Goal: Task Accomplishment & Management: Complete application form

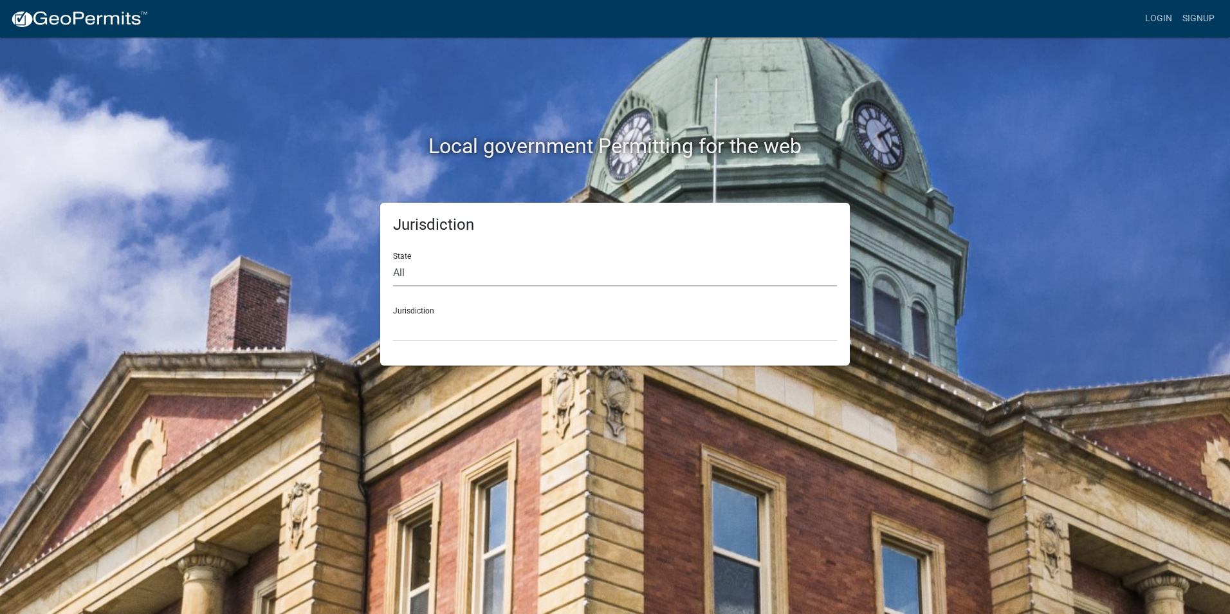
click at [470, 276] on select "All [US_STATE] [US_STATE] [US_STATE] [US_STATE] [US_STATE] [US_STATE] [US_STATE…" at bounding box center [615, 273] width 444 height 26
select select "[US_STATE]"
click at [393, 260] on select "All [US_STATE] [US_STATE] [US_STATE] [US_STATE] [US_STATE] [US_STATE] [US_STATE…" at bounding box center [615, 273] width 444 height 26
click at [469, 335] on select "City of [GEOGRAPHIC_DATA], [US_STATE] City of [GEOGRAPHIC_DATA], [US_STATE] Cit…" at bounding box center [615, 328] width 444 height 26
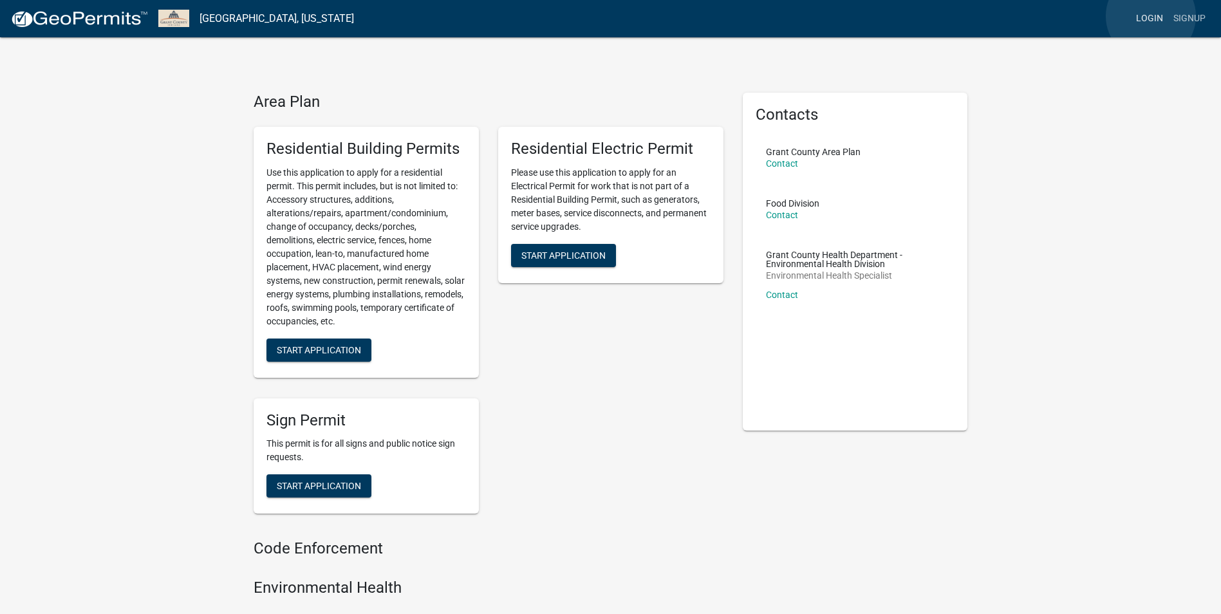
click at [1150, 17] on link "Login" at bounding box center [1148, 18] width 37 height 24
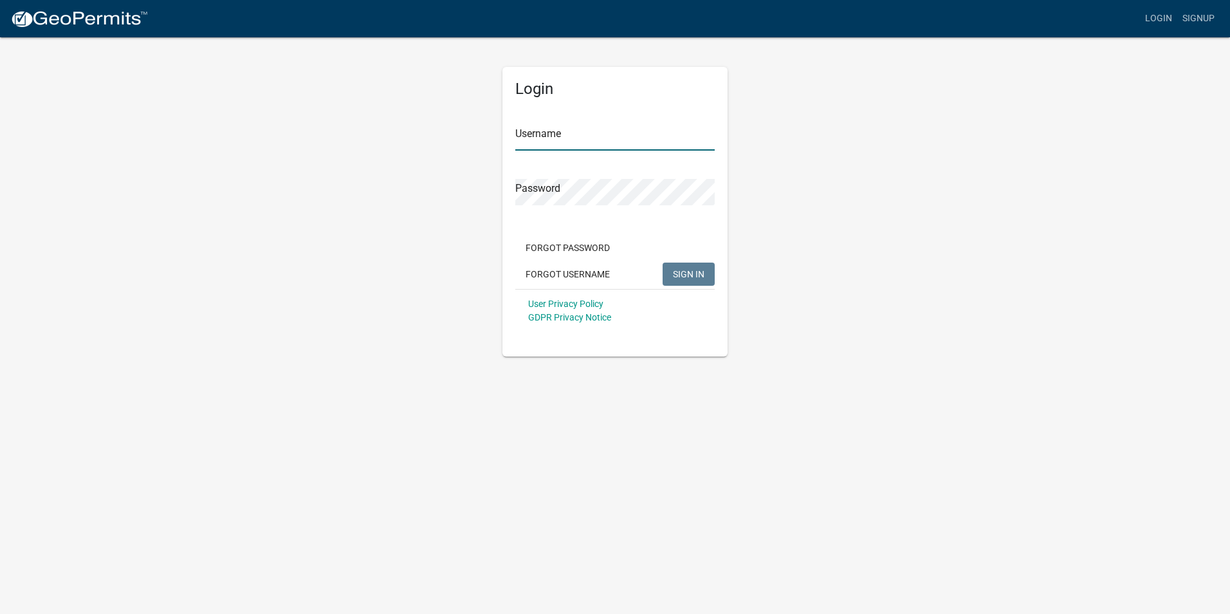
type input "cburman"
click at [699, 273] on span "SIGN IN" at bounding box center [689, 273] width 32 height 10
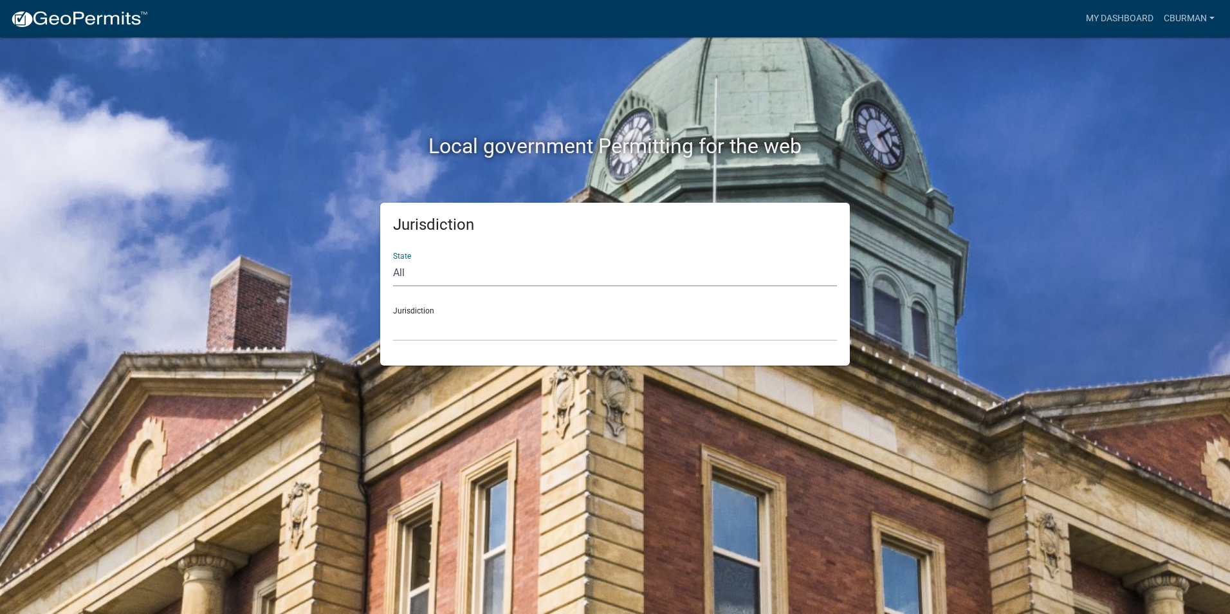
click at [524, 261] on select "All [US_STATE] [US_STATE] [US_STATE] [US_STATE] [US_STATE] [US_STATE] [US_STATE…" at bounding box center [615, 273] width 444 height 26
select select "[US_STATE]"
click at [393, 260] on select "All [US_STATE] [US_STATE] [US_STATE] [US_STATE] [US_STATE] [US_STATE] [US_STATE…" at bounding box center [615, 273] width 444 height 26
click at [475, 316] on select "City of [GEOGRAPHIC_DATA], [US_STATE] City of [GEOGRAPHIC_DATA], [US_STATE] Cit…" at bounding box center [615, 328] width 444 height 26
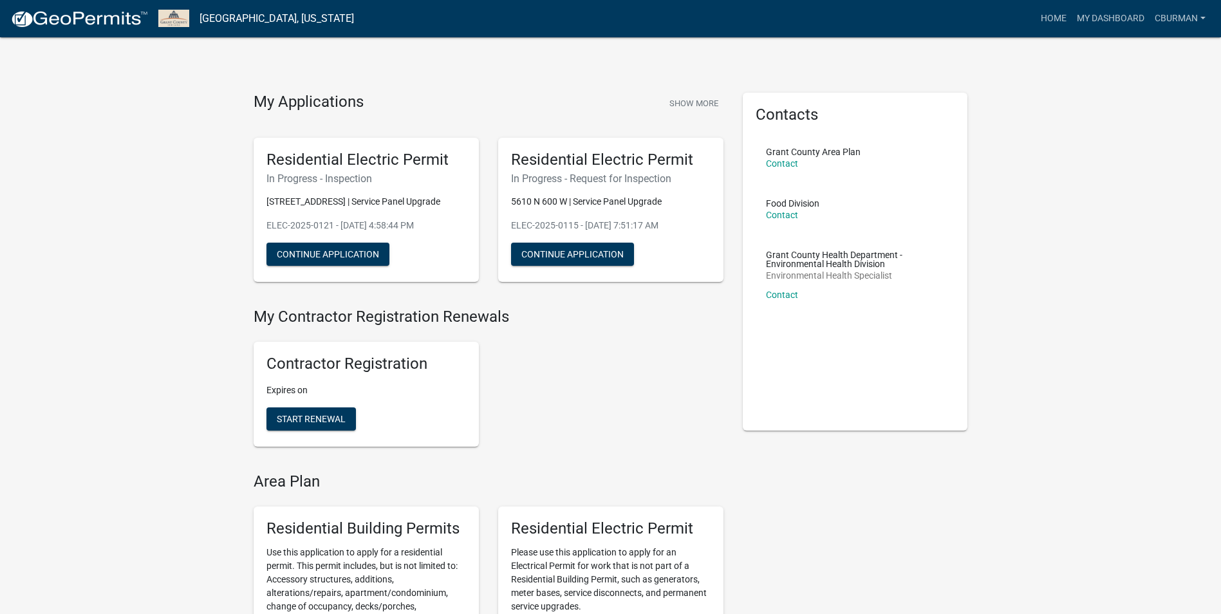
click at [349, 163] on h5 "Residential Electric Permit" at bounding box center [365, 160] width 199 height 19
click at [349, 253] on button "Continue Application" at bounding box center [327, 254] width 123 height 23
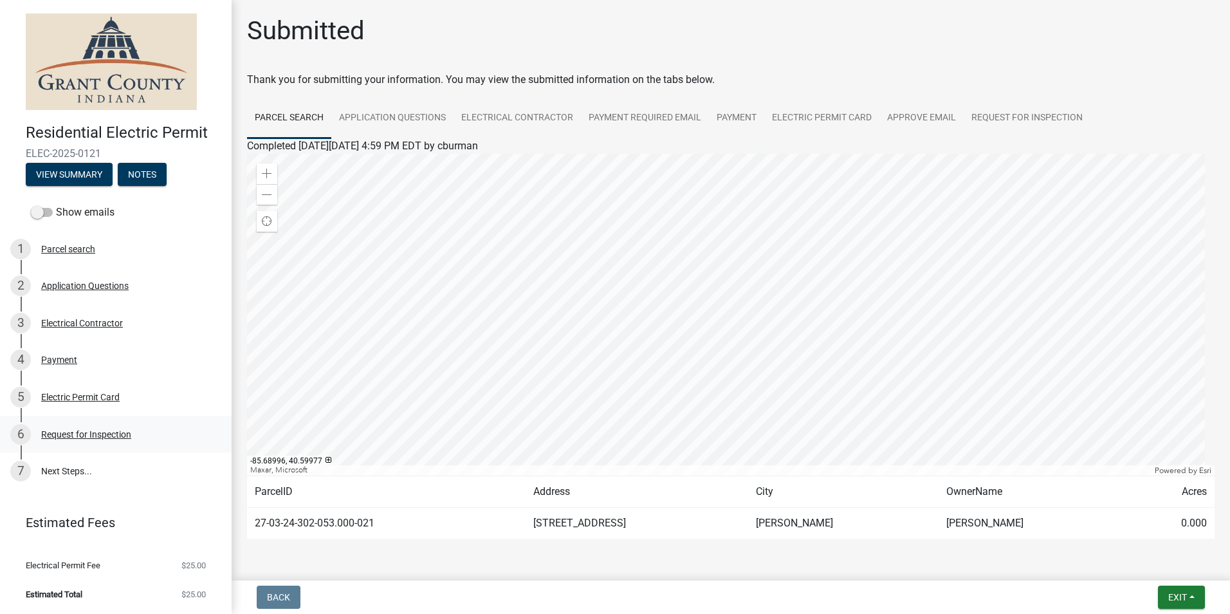
scroll to position [39, 0]
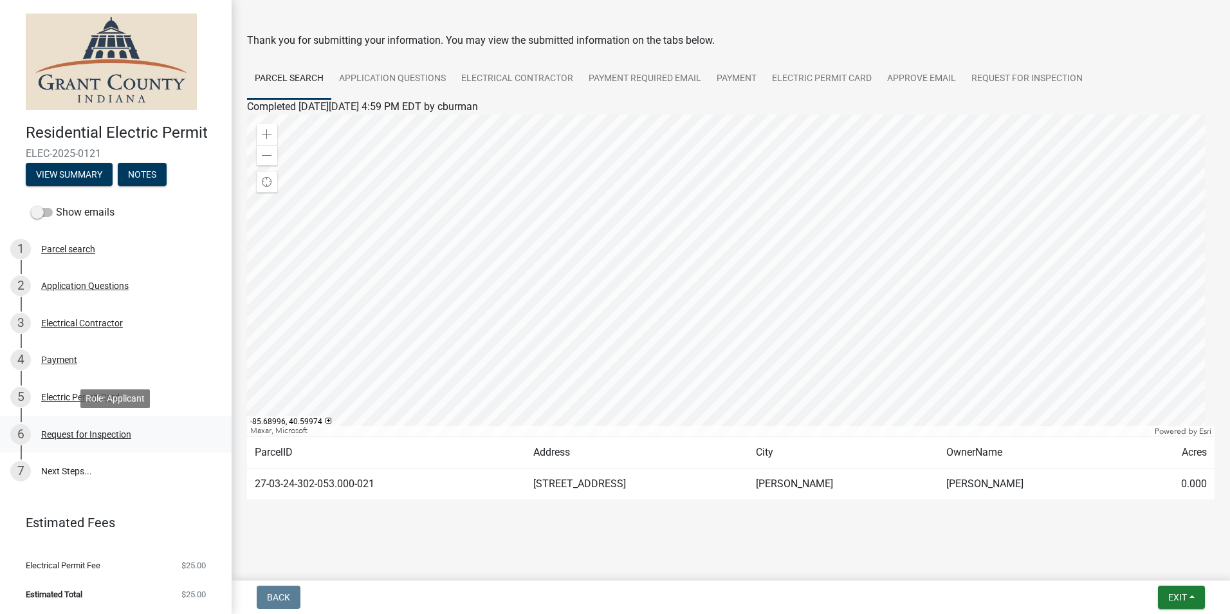
click at [84, 432] on div "Request for Inspection" at bounding box center [86, 434] width 90 height 9
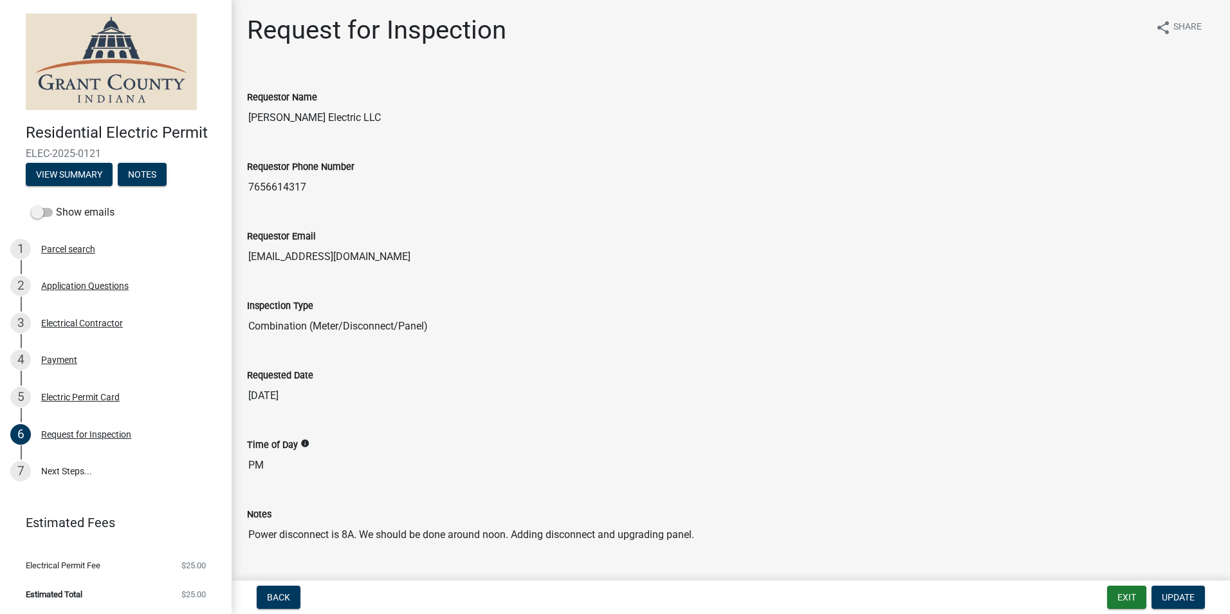
scroll to position [0, 0]
click at [1135, 597] on button "Exit" at bounding box center [1126, 596] width 39 height 23
